Goal: Task Accomplishment & Management: Use online tool/utility

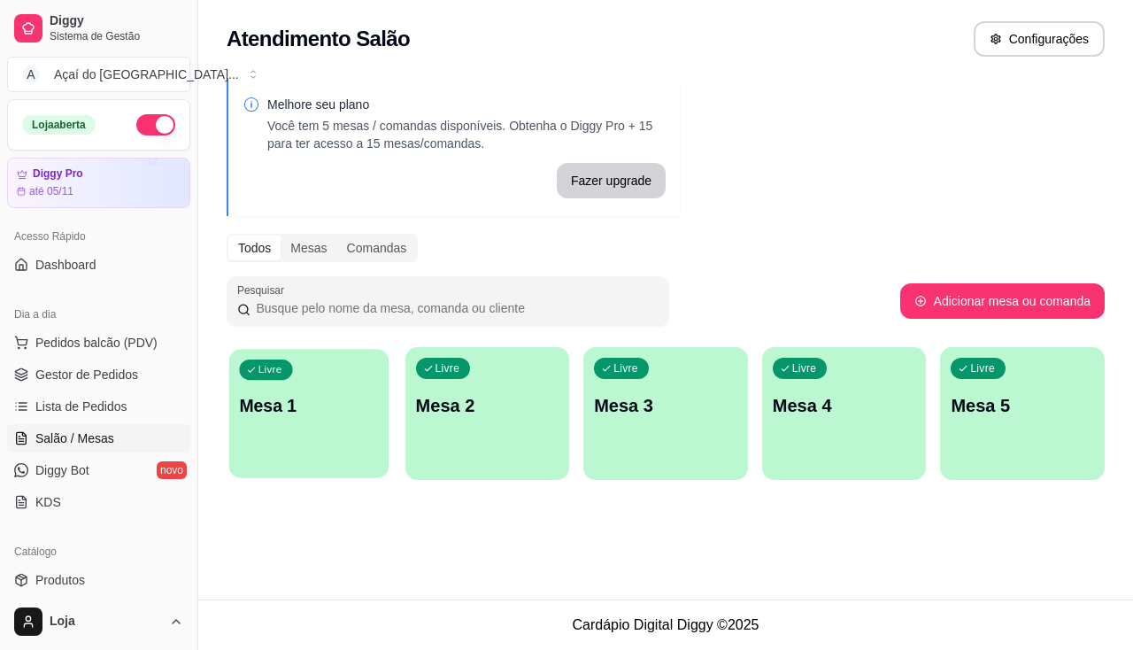
click at [355, 419] on div "Livre Mesa 1" at bounding box center [308, 403] width 159 height 108
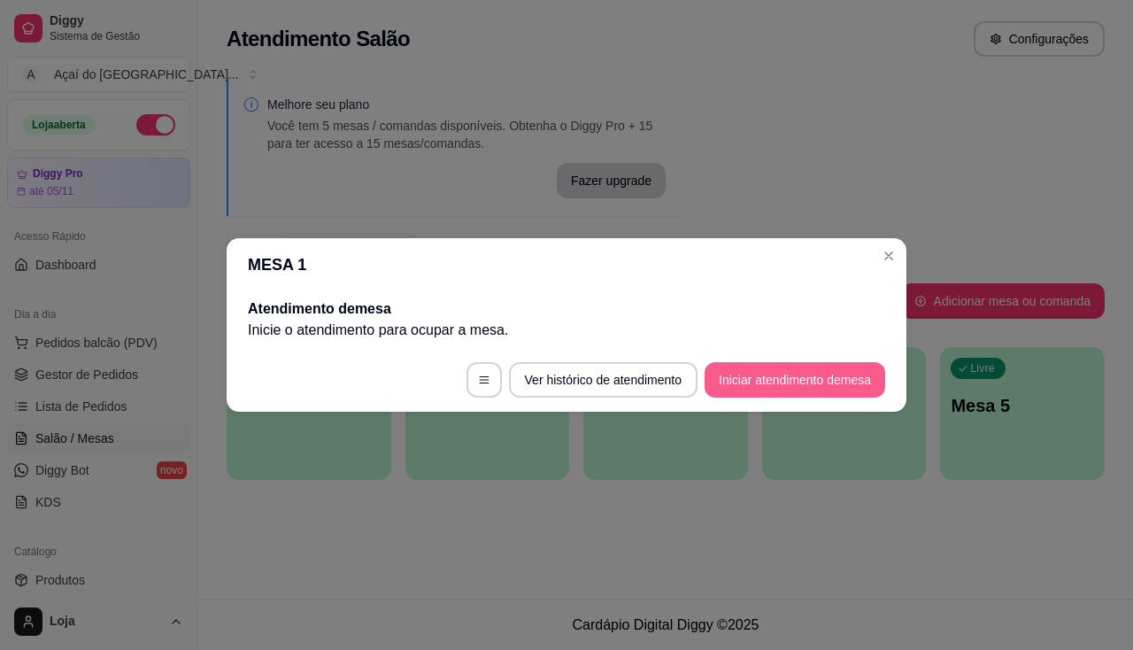
click at [753, 377] on button "Iniciar atendimento de mesa" at bounding box center [795, 379] width 181 height 35
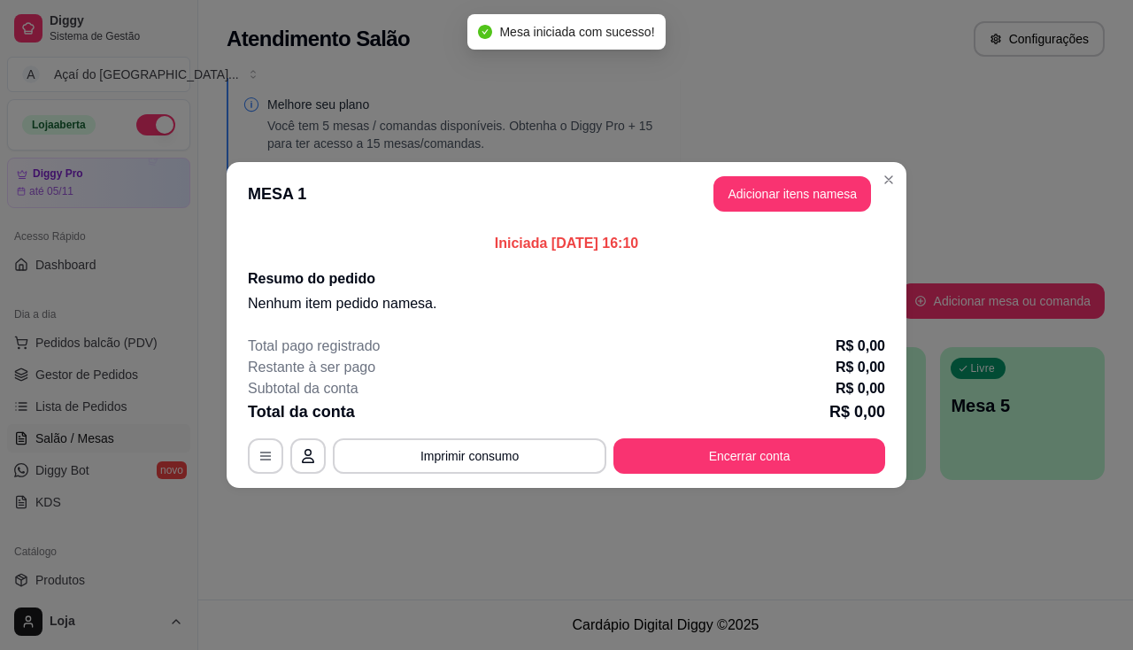
click at [808, 215] on header "MESA 1 Adicionar itens na mesa" at bounding box center [567, 194] width 680 height 64
click at [808, 210] on button "Adicionar itens na mesa" at bounding box center [792, 193] width 158 height 35
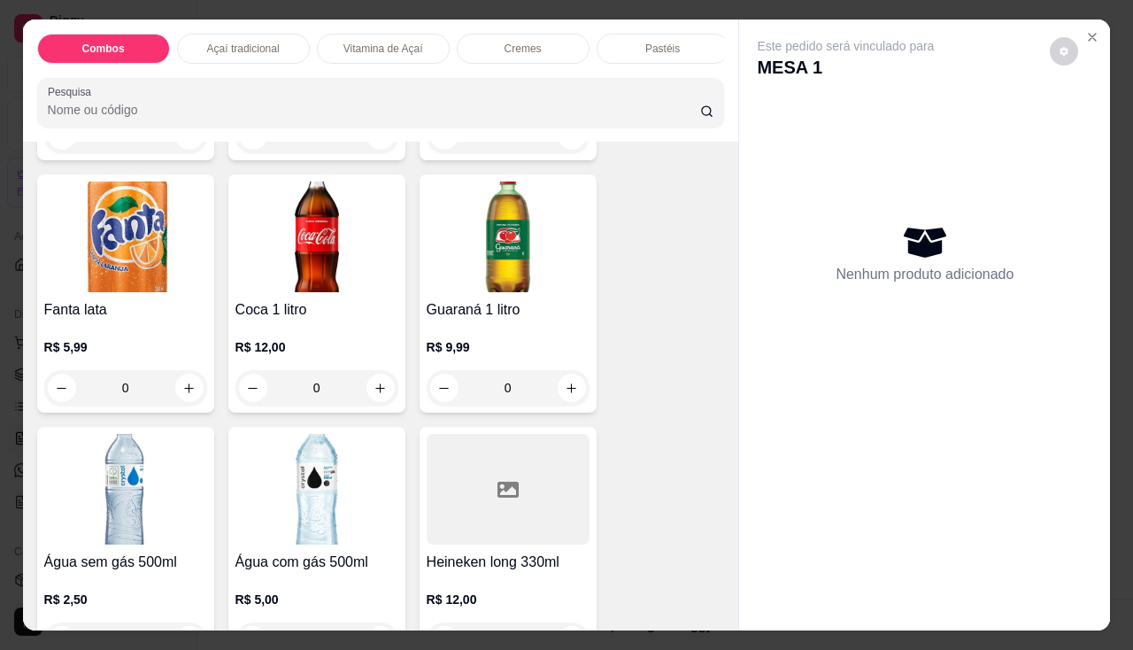
scroll to position [4868, 0]
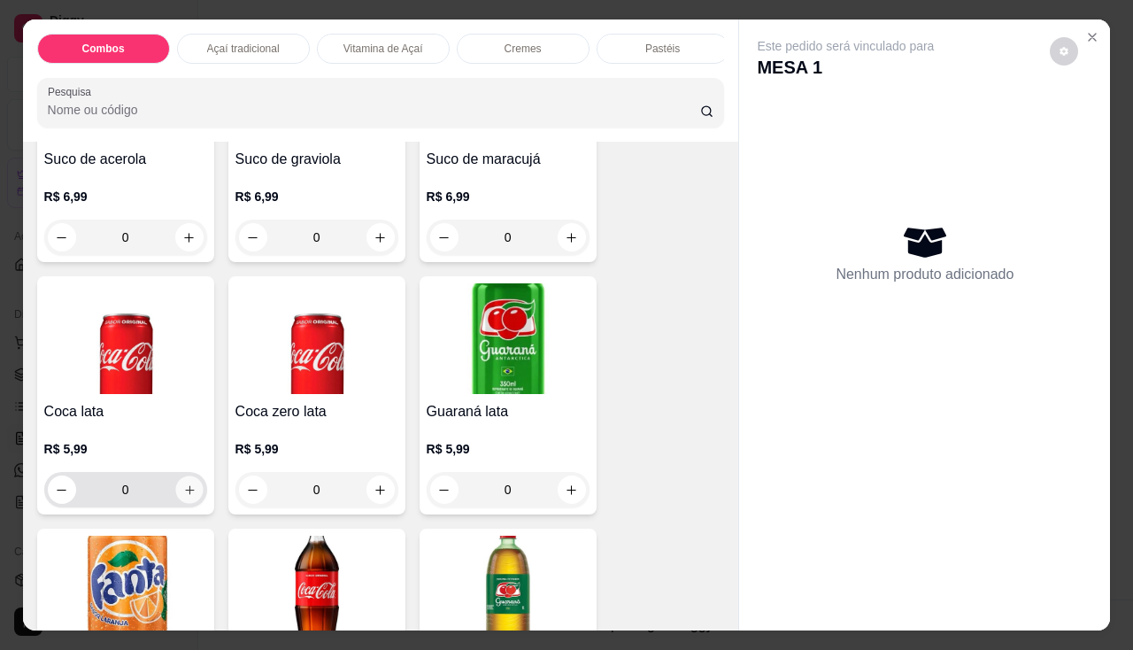
click at [189, 490] on button "increase-product-quantity" at bounding box center [188, 489] width 27 height 27
type input "1"
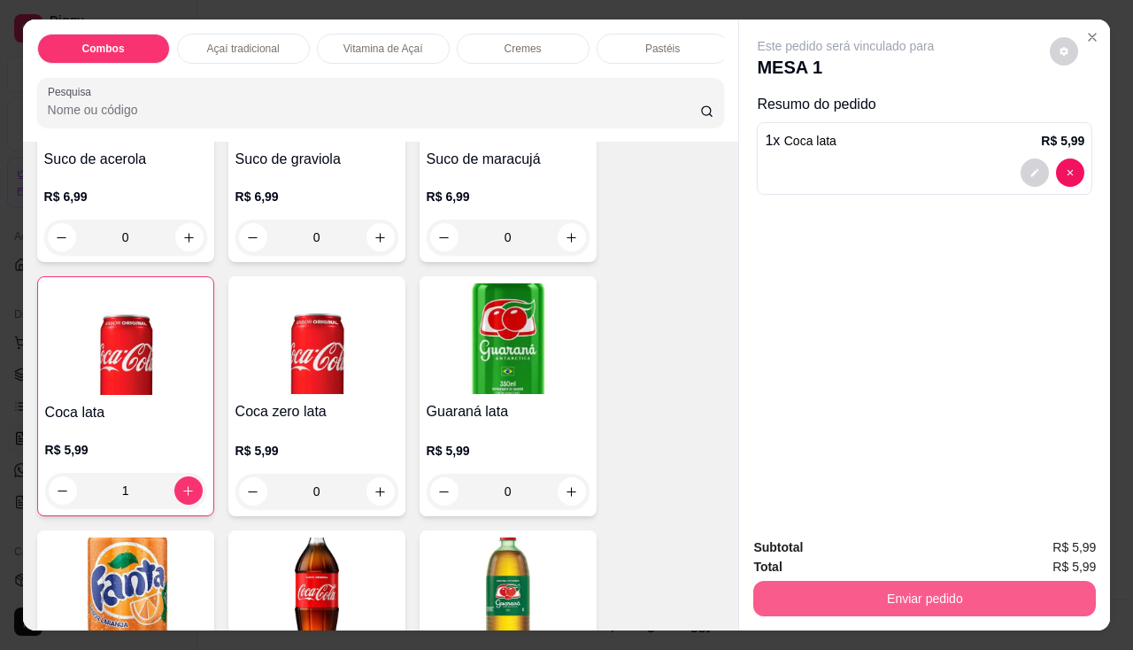
click at [811, 581] on button "Enviar pedido" at bounding box center [924, 598] width 343 height 35
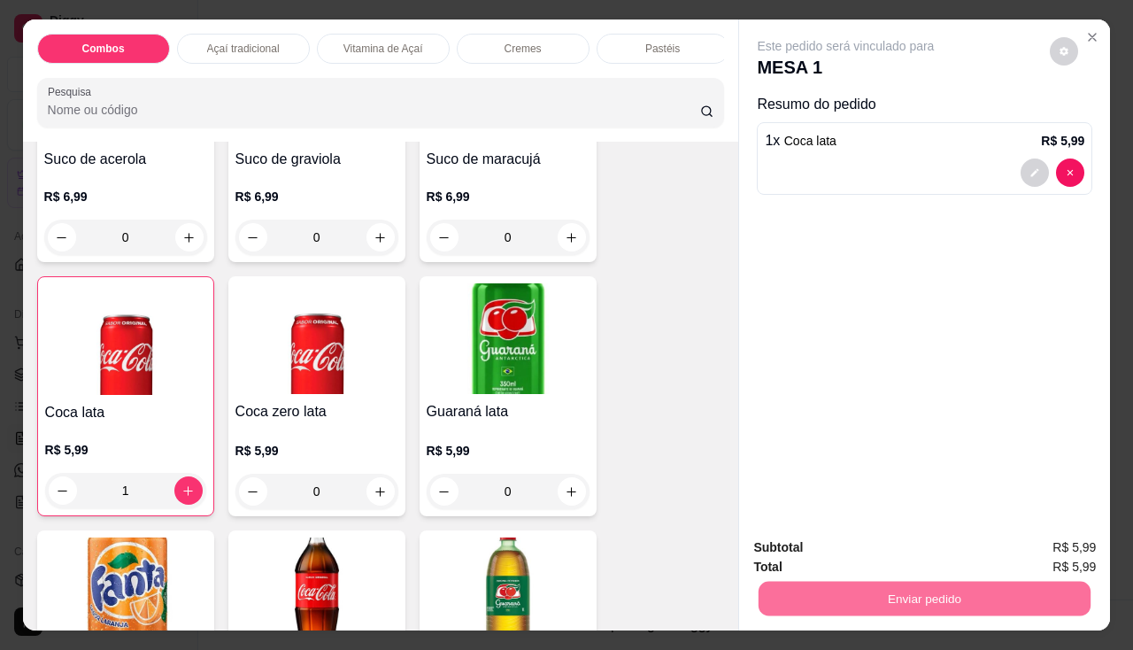
click at [1054, 543] on button "Enviar pedido" at bounding box center [1050, 548] width 97 height 33
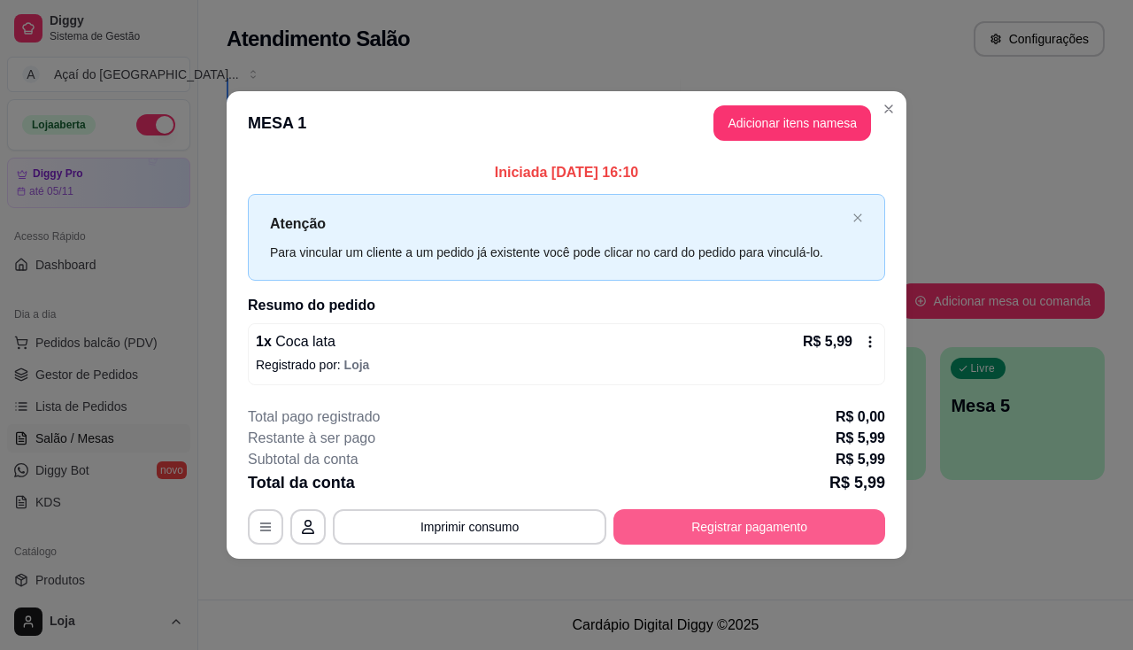
click at [715, 525] on button "Registrar pagamento" at bounding box center [749, 526] width 272 height 35
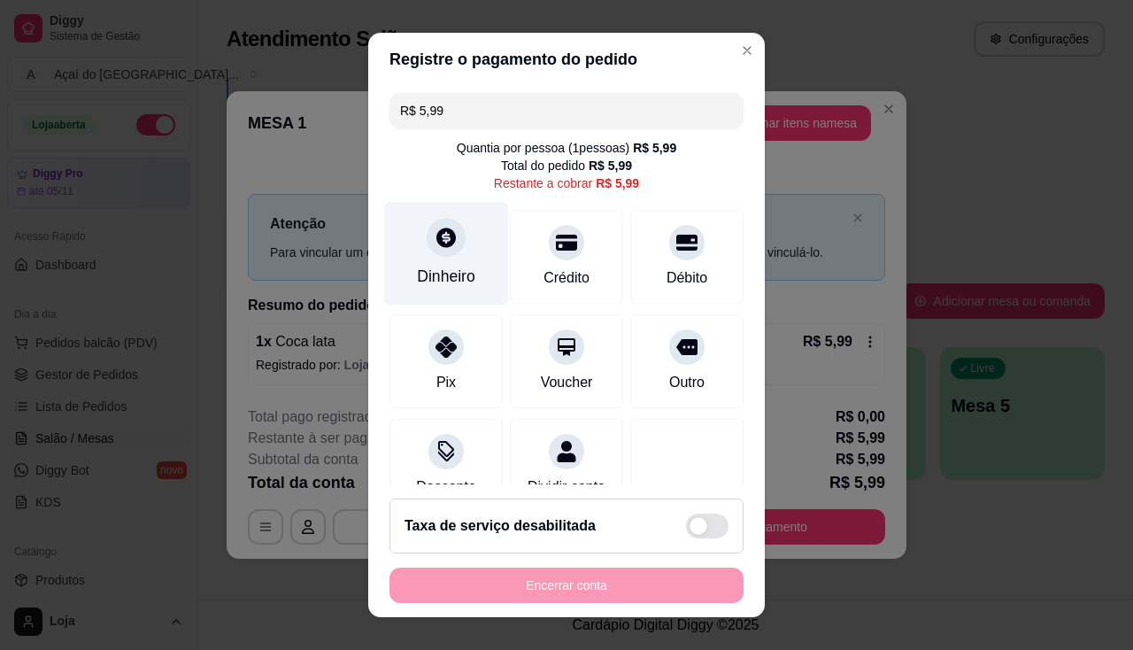
click at [443, 260] on div "Dinheiro" at bounding box center [446, 253] width 125 height 104
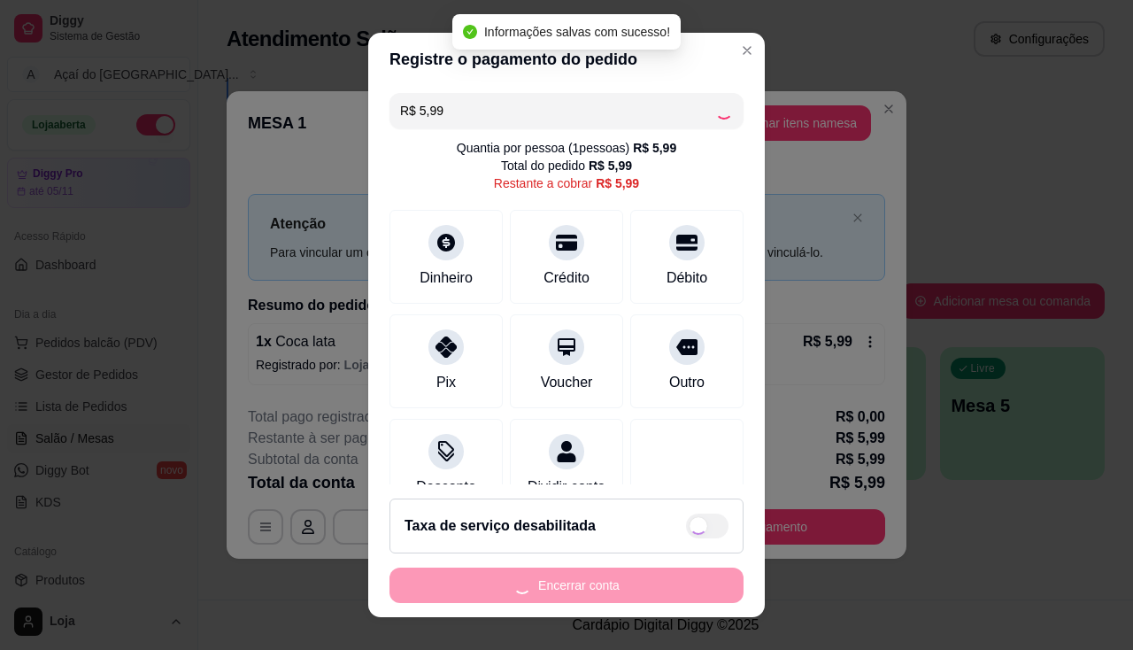
type input "R$ 0,00"
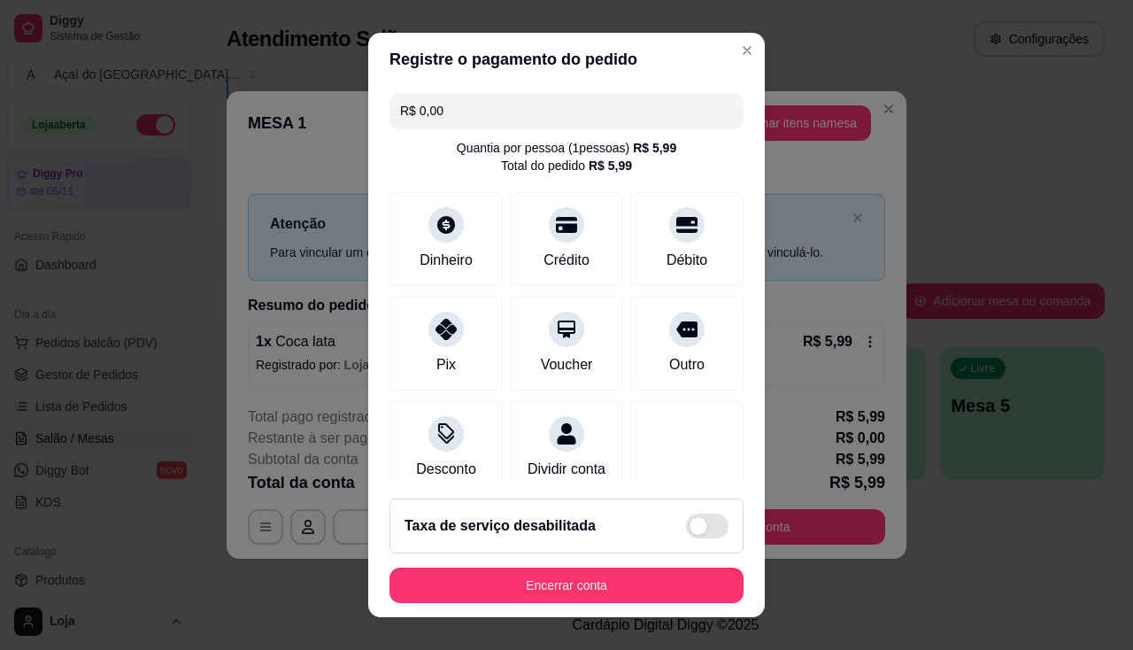
click at [696, 413] on div at bounding box center [686, 448] width 113 height 94
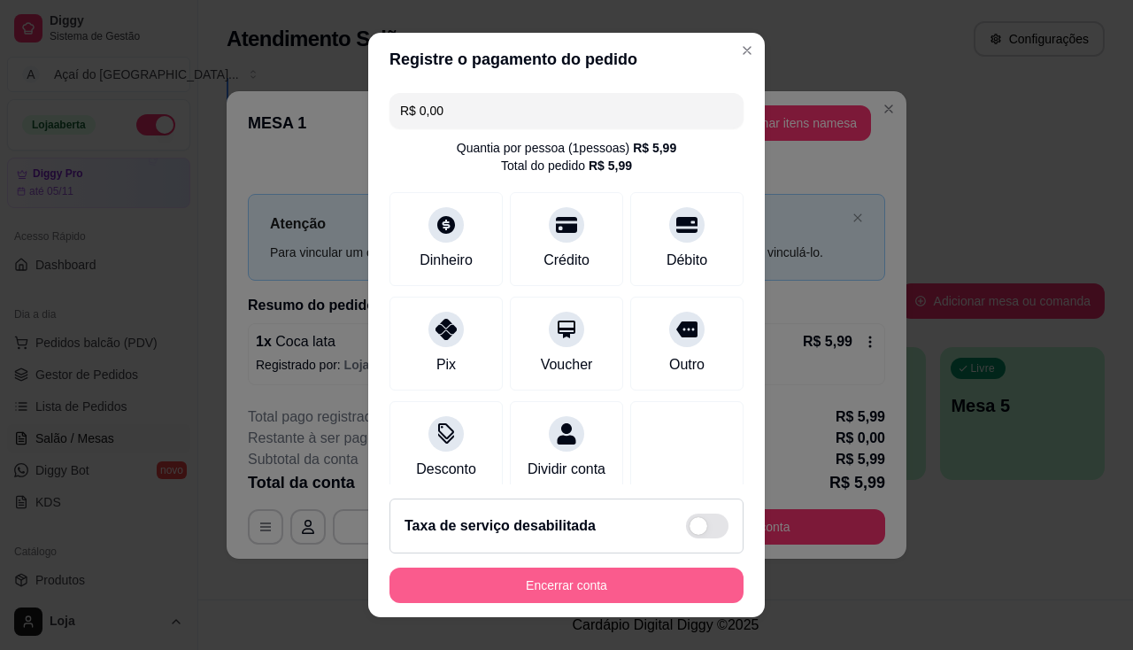
click at [630, 590] on button "Encerrar conta" at bounding box center [566, 584] width 354 height 35
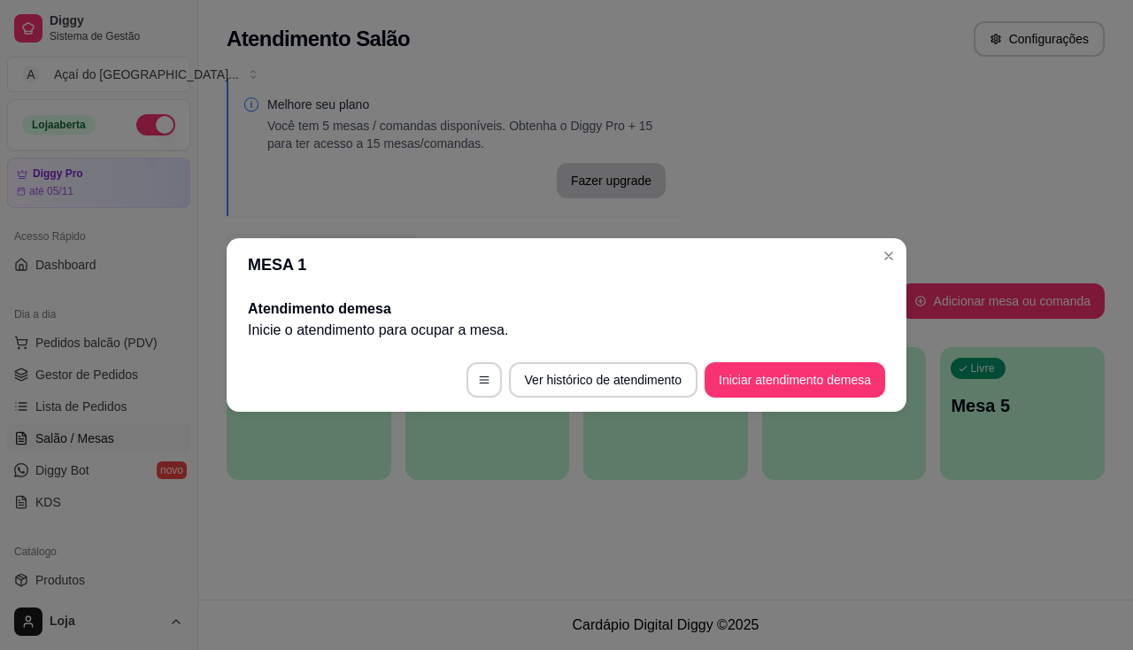
click at [890, 240] on header "MESA 1" at bounding box center [567, 264] width 680 height 53
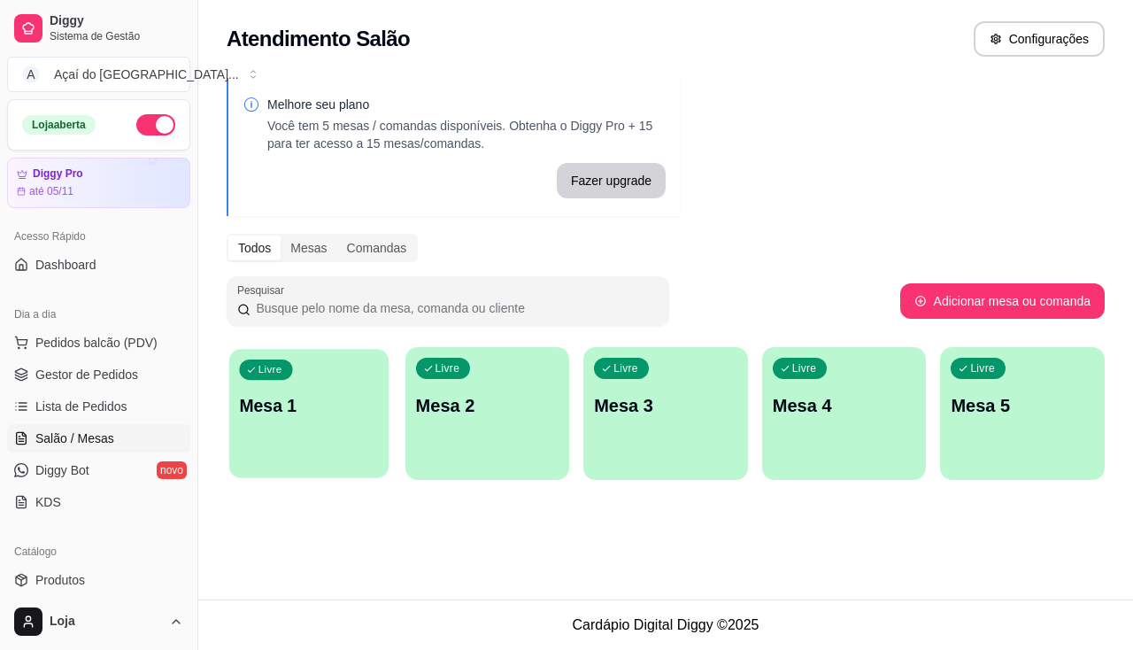
click at [351, 384] on div "Livre Mesa 1" at bounding box center [308, 403] width 159 height 108
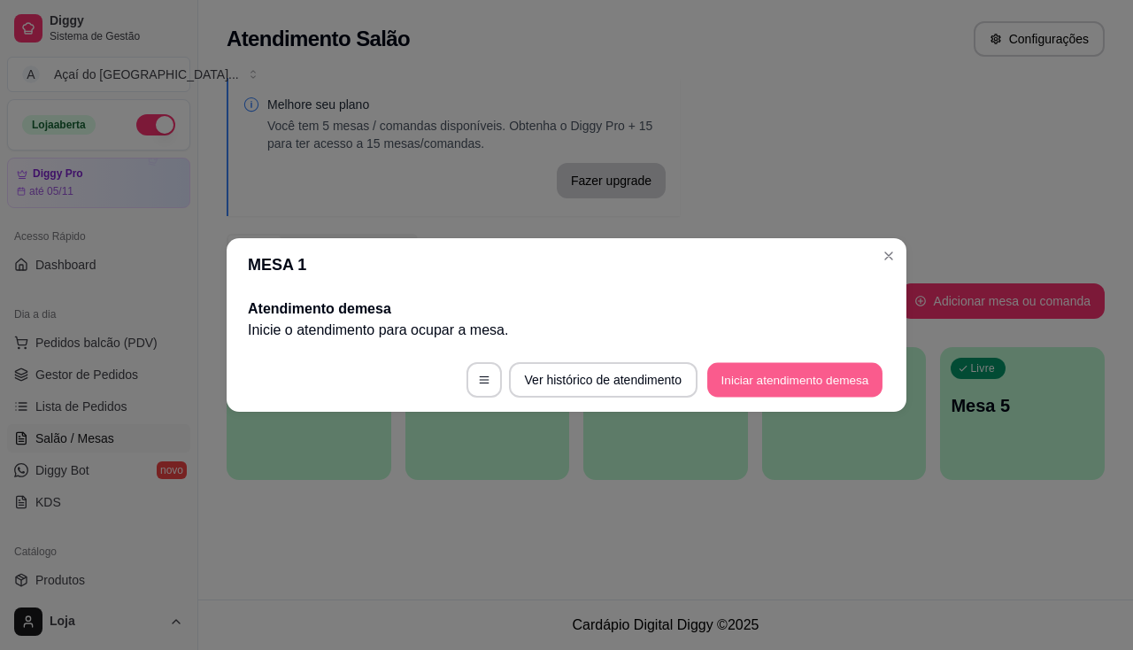
click at [860, 372] on button "Iniciar atendimento de mesa" at bounding box center [794, 380] width 175 height 35
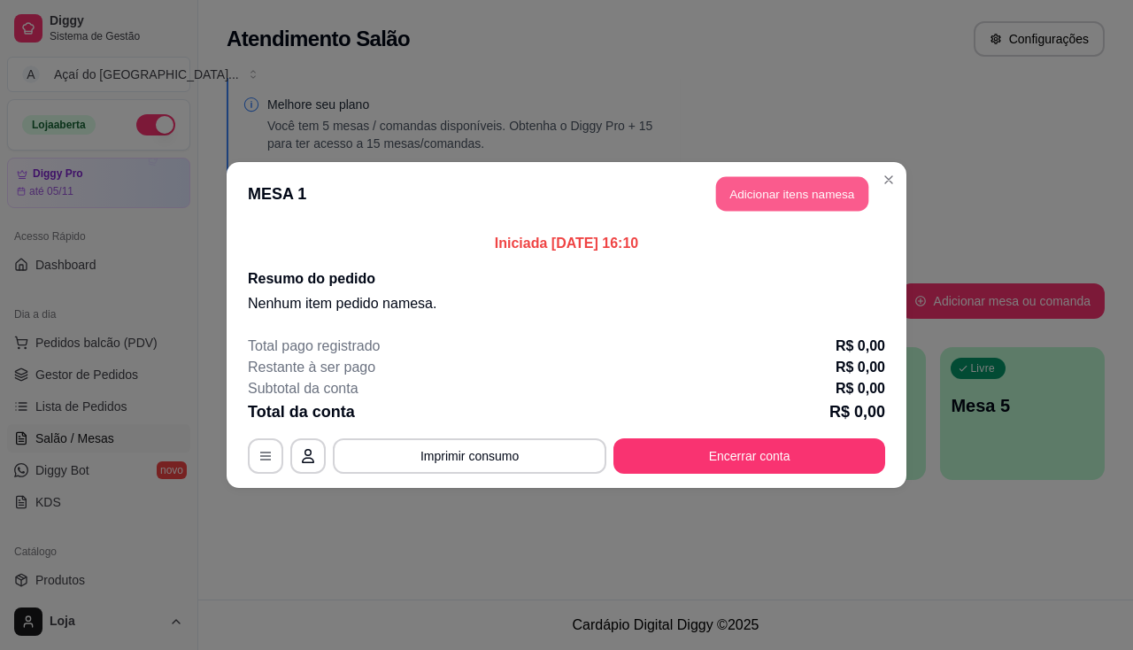
click at [759, 188] on button "Adicionar itens na mesa" at bounding box center [792, 194] width 152 height 35
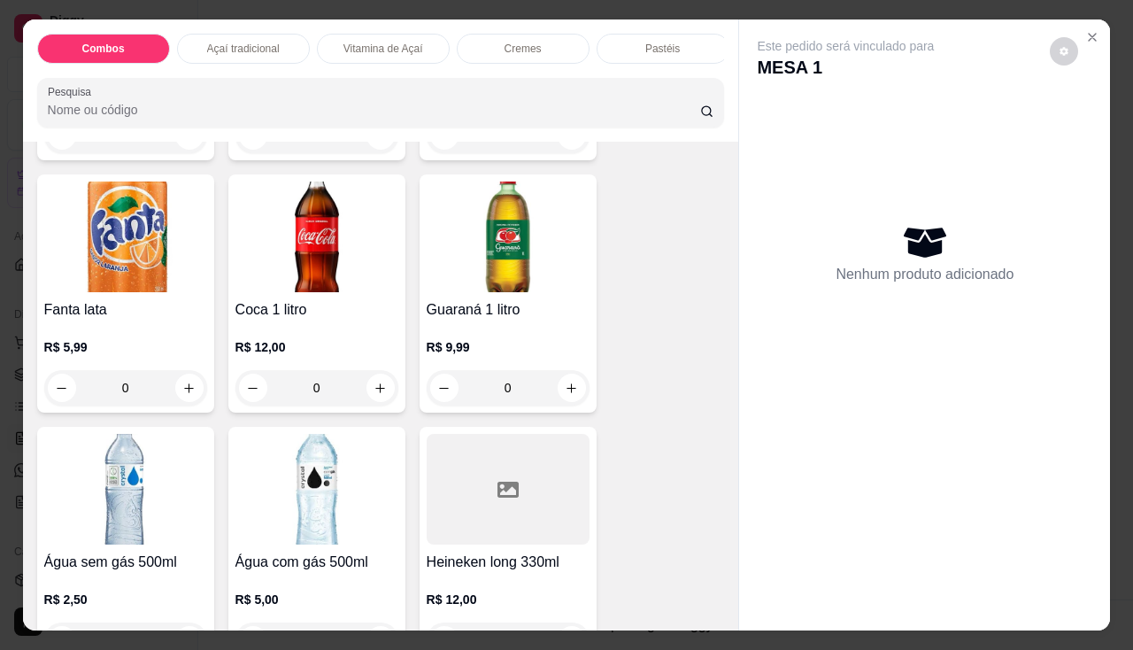
scroll to position [5399, 0]
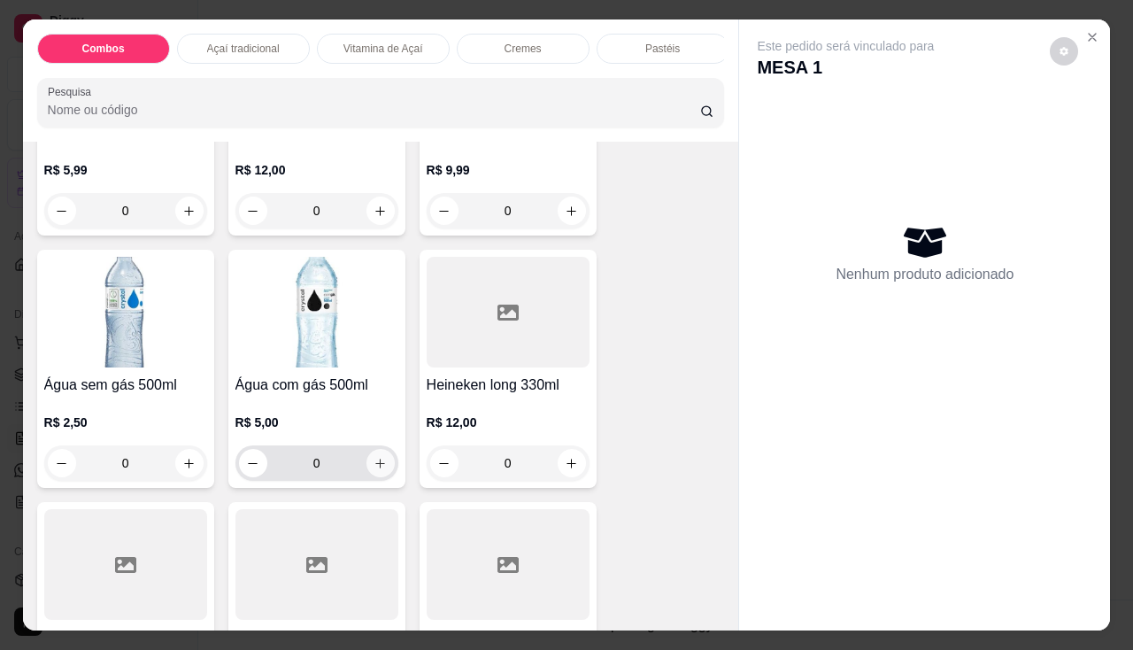
click at [374, 465] on icon "increase-product-quantity" at bounding box center [380, 463] width 13 height 13
type input "1"
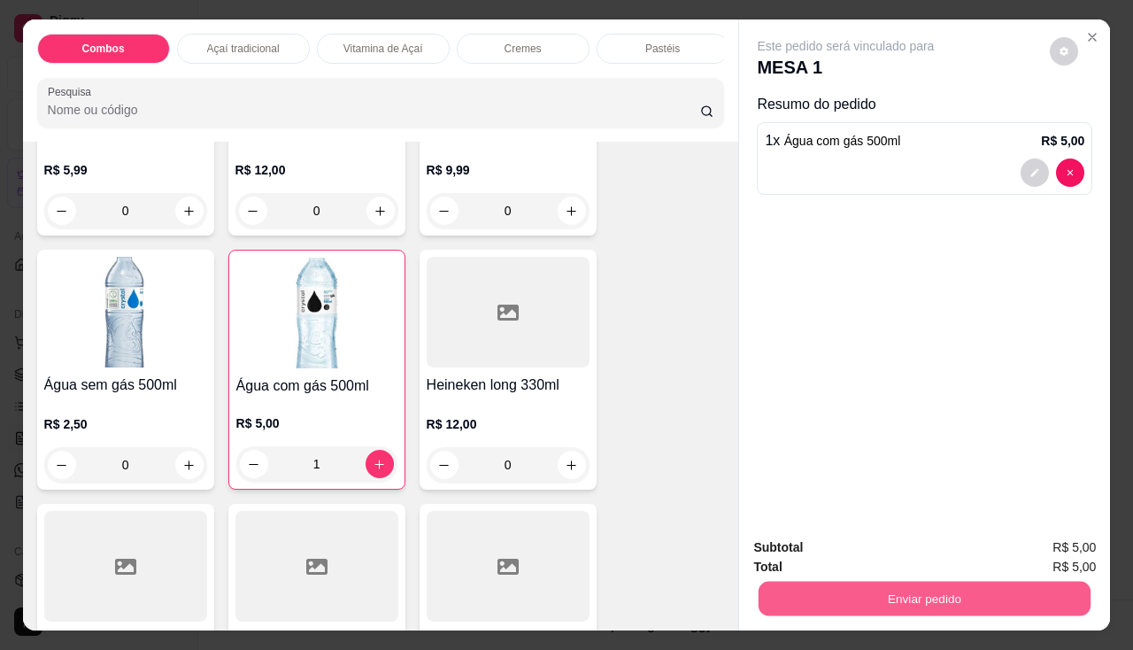
click at [960, 594] on button "Enviar pedido" at bounding box center [925, 599] width 332 height 35
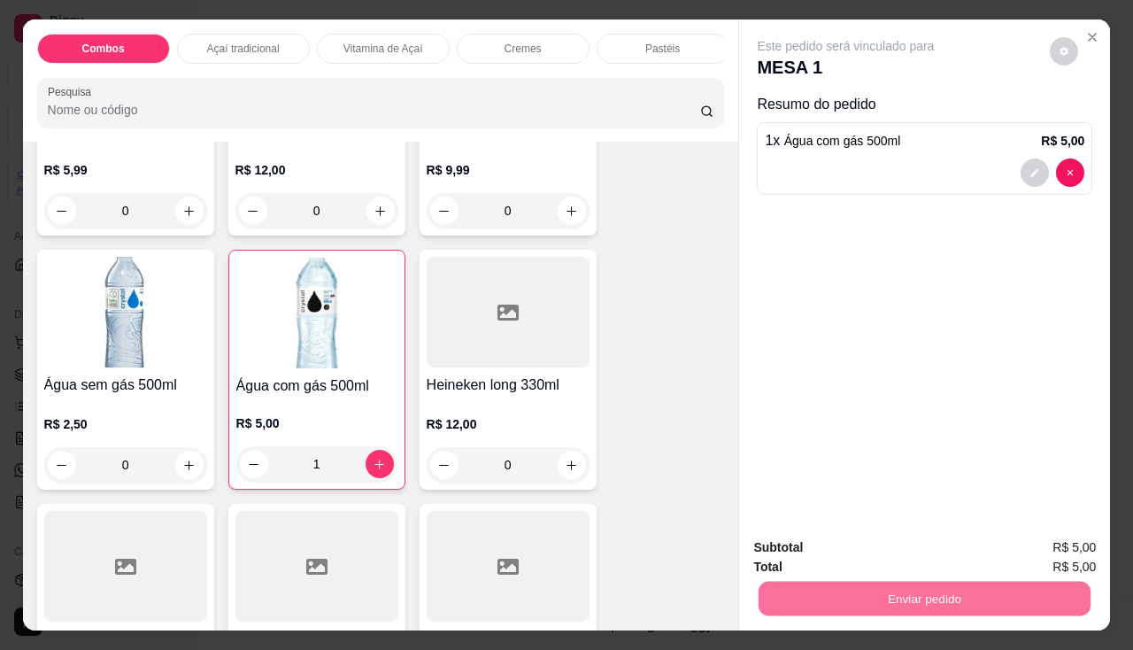
click at [1079, 548] on button "Enviar pedido" at bounding box center [1050, 549] width 100 height 34
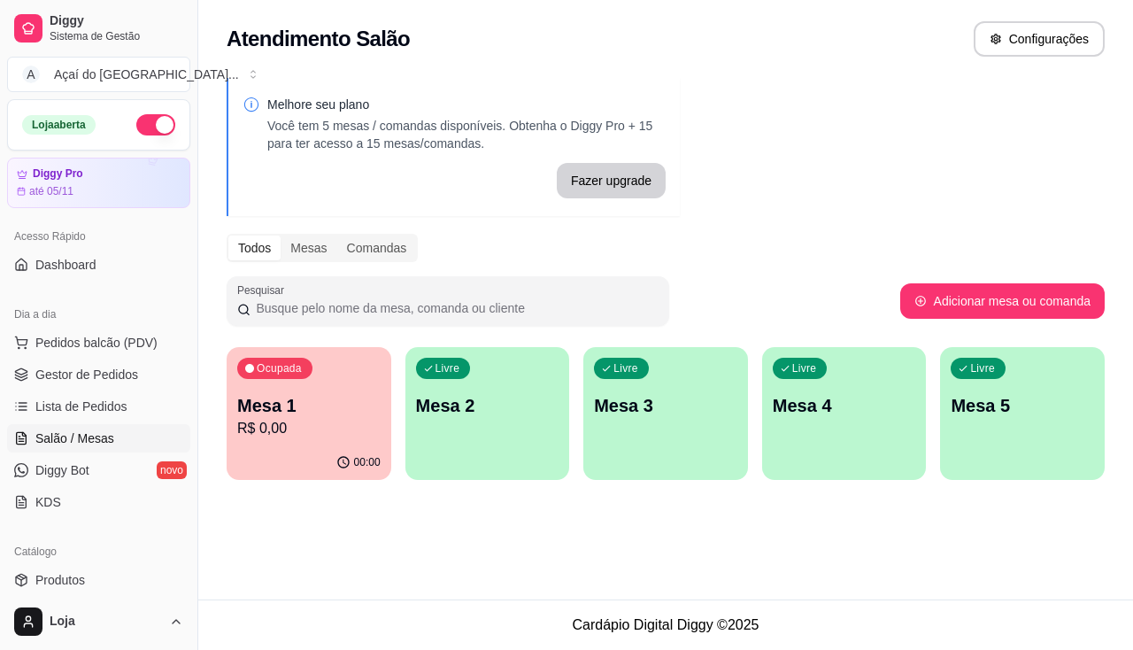
click at [690, 282] on div "Pesquisar" at bounding box center [564, 301] width 674 height 50
